Goal: Find specific page/section: Find specific page/section

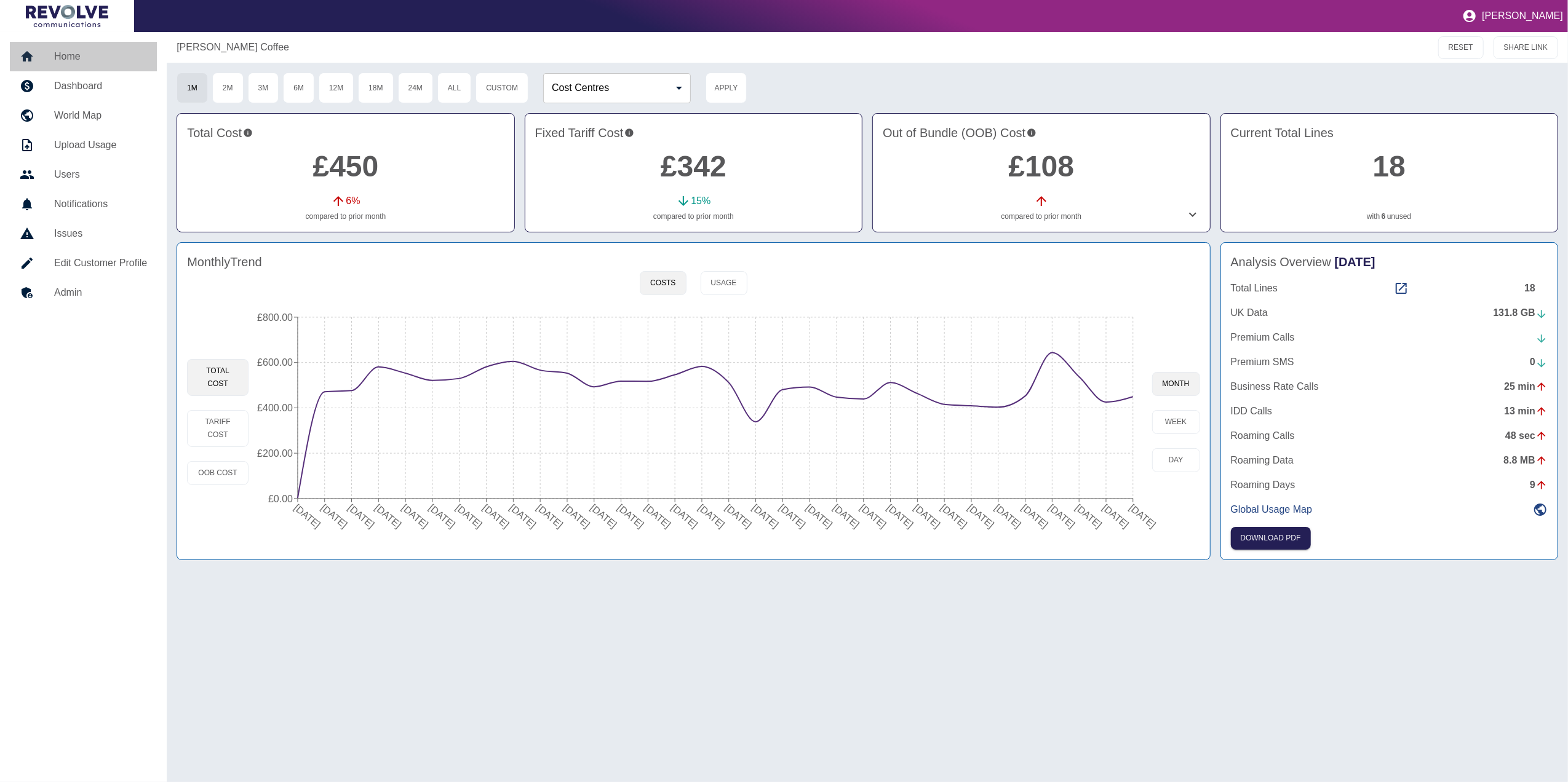
click at [101, 55] on h5 "Home" at bounding box center [100, 57] width 93 height 15
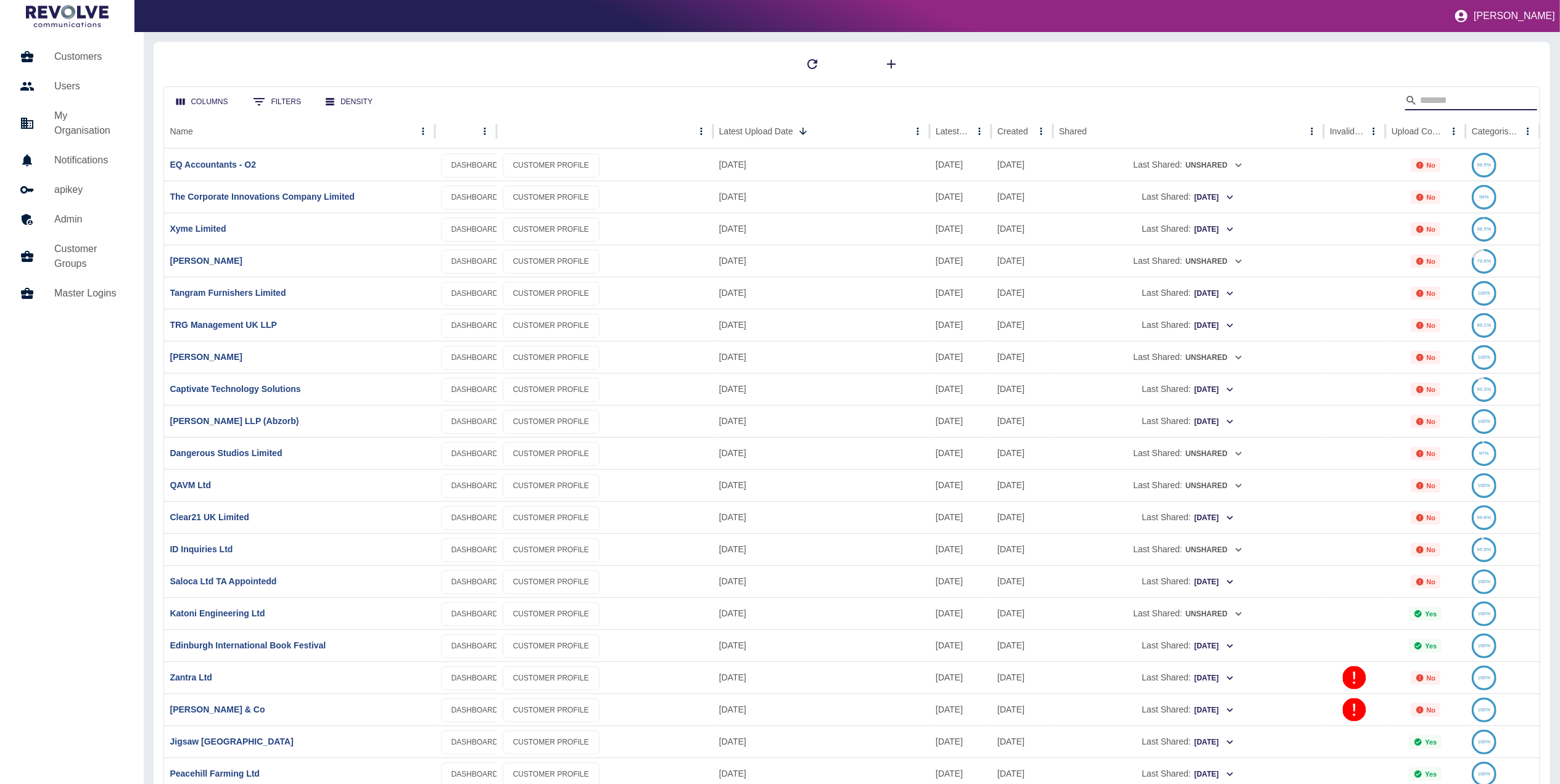
click at [1479, 97] on input "Search" at bounding box center [1469, 100] width 99 height 20
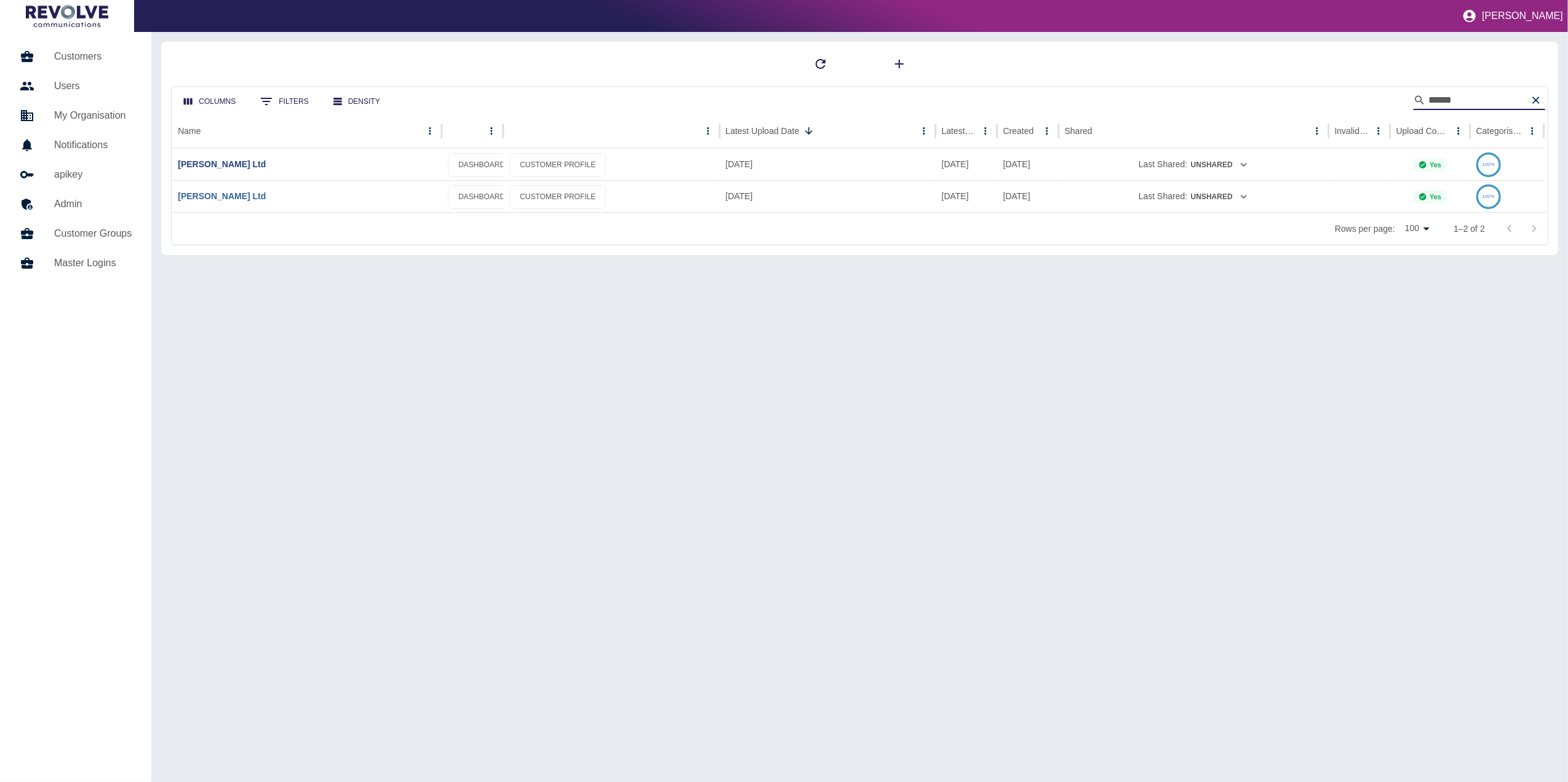
type input "*****"
click at [222, 195] on link "[PERSON_NAME] Ltd" at bounding box center [222, 196] width 88 height 10
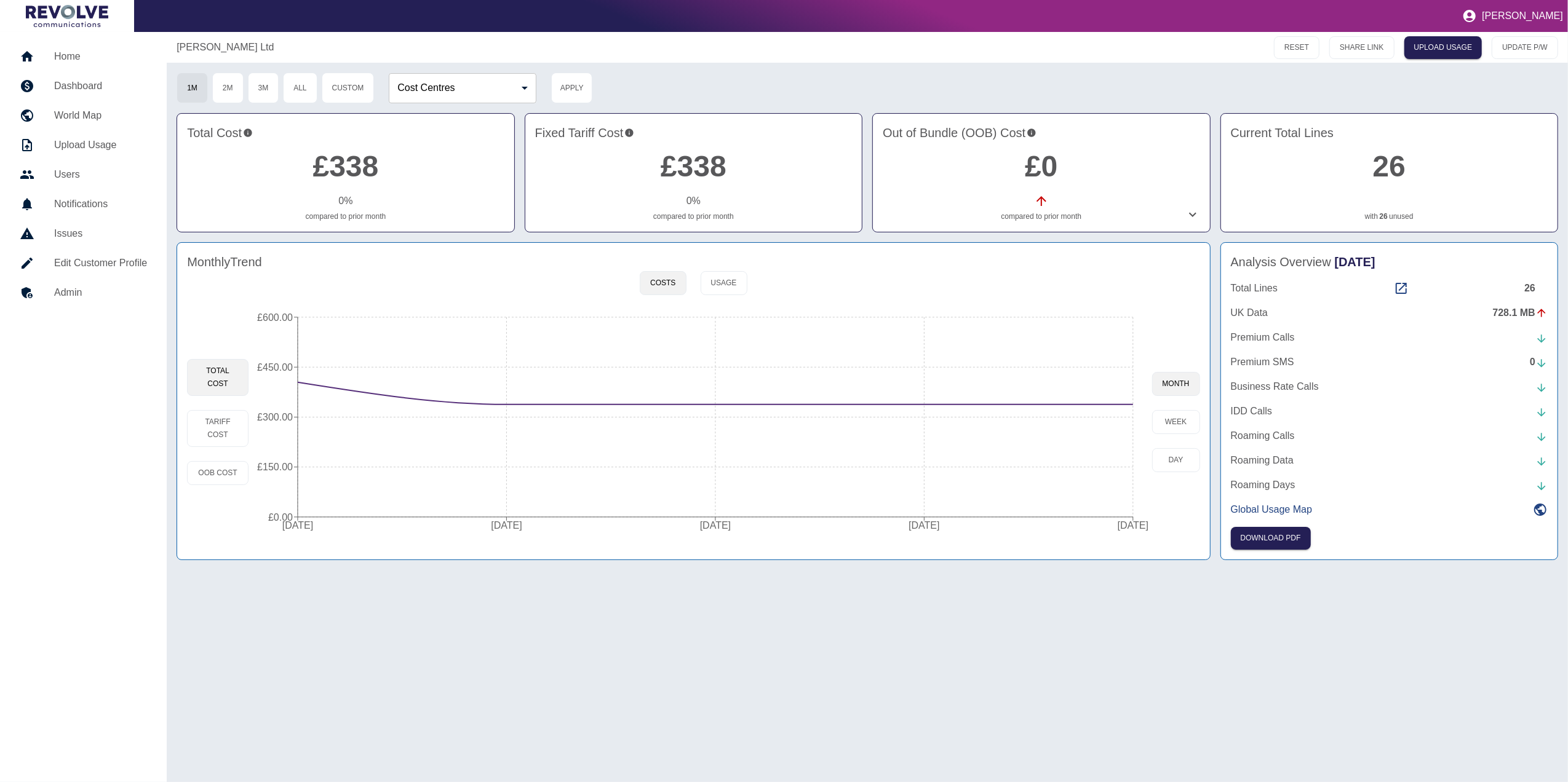
click at [1152, 601] on div "[PERSON_NAME] Ltd RESET SHARE LINK UPLOAD USAGE UPDATE P/W 1M 2M 3M All Custom …" at bounding box center [867, 407] width 1402 height 750
click at [95, 50] on h5 "Home" at bounding box center [100, 57] width 93 height 15
